Goal: Information Seeking & Learning: Check status

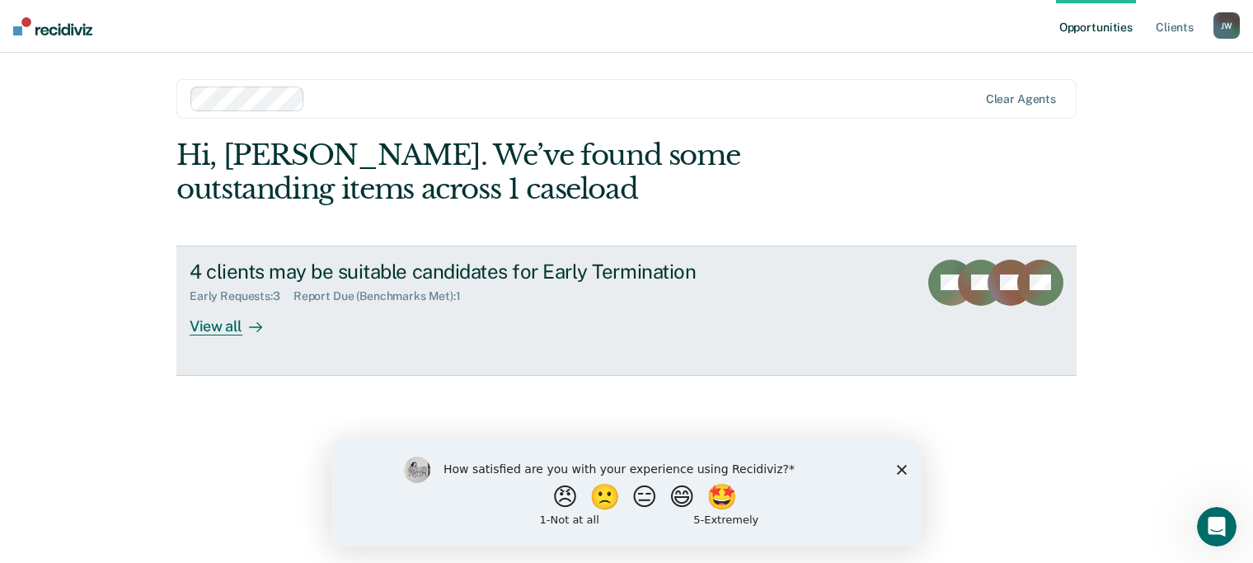
click at [232, 327] on div "View all" at bounding box center [236, 319] width 92 height 32
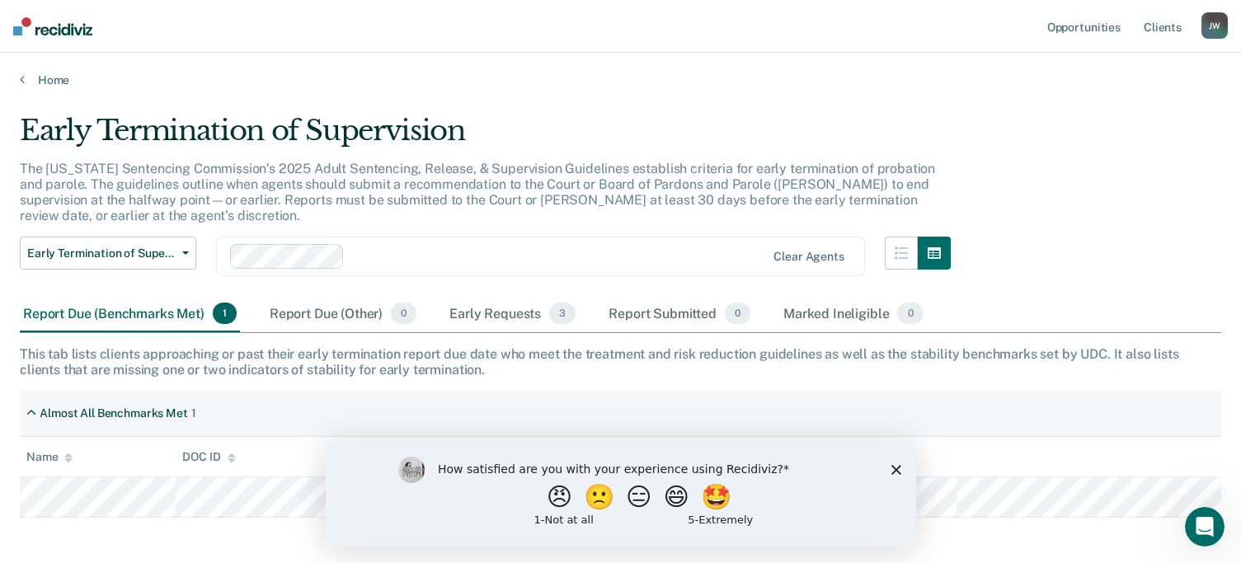
scroll to position [73, 0]
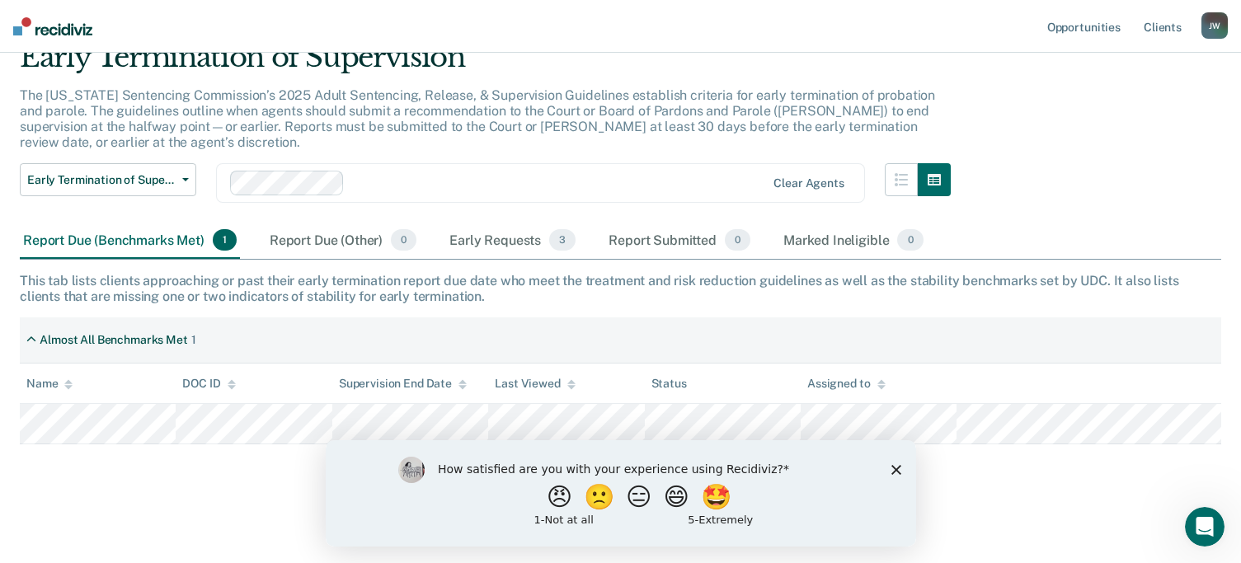
click at [897, 469] on icon "Close survey" at bounding box center [896, 469] width 10 height 10
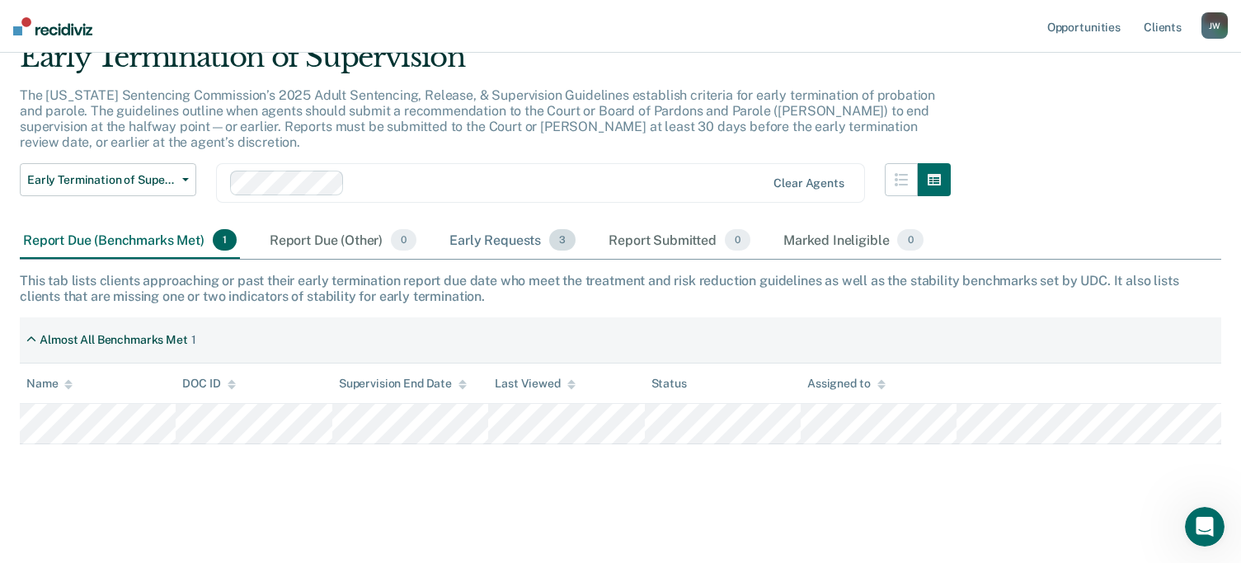
click at [482, 241] on div "Early Requests 3" at bounding box center [512, 241] width 133 height 36
